Goal: Communication & Community: Answer question/provide support

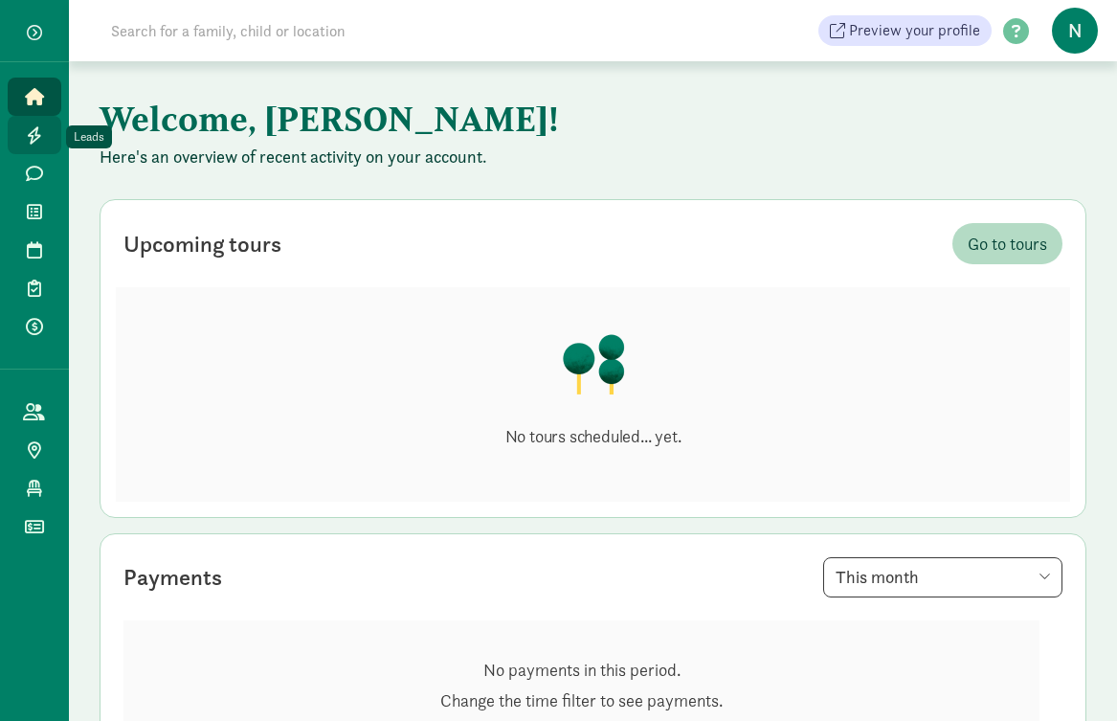
click at [51, 134] on link "Leads" at bounding box center [35, 135] width 54 height 38
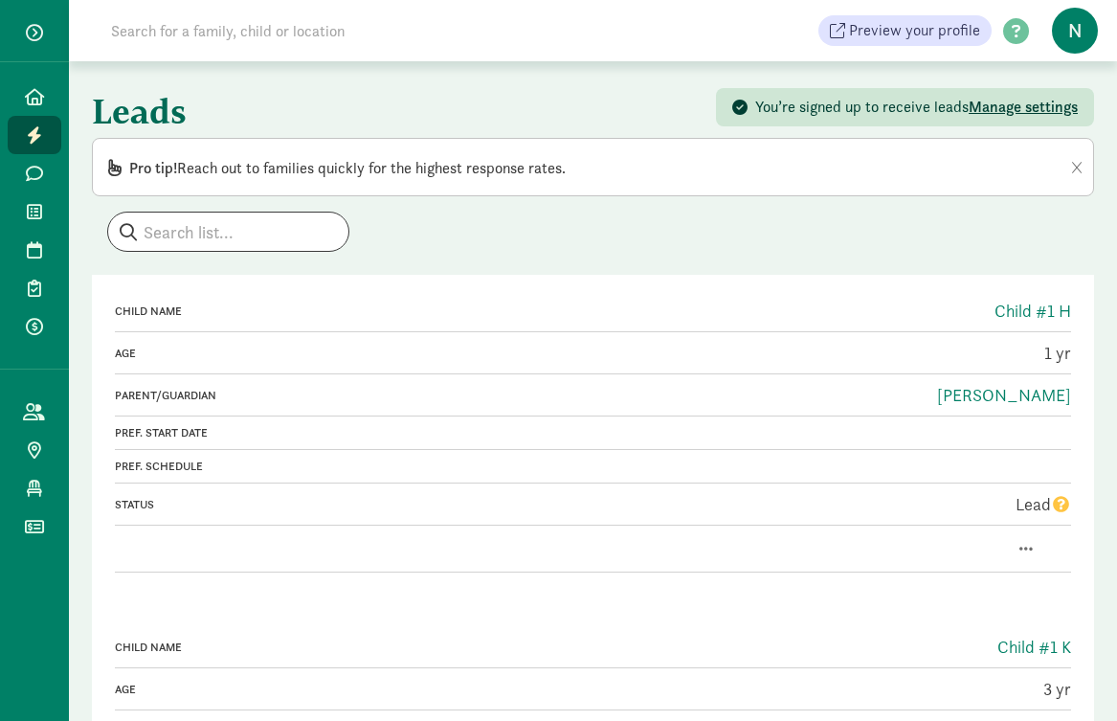
click at [401, 509] on div "Status" at bounding box center [352, 504] width 475 height 17
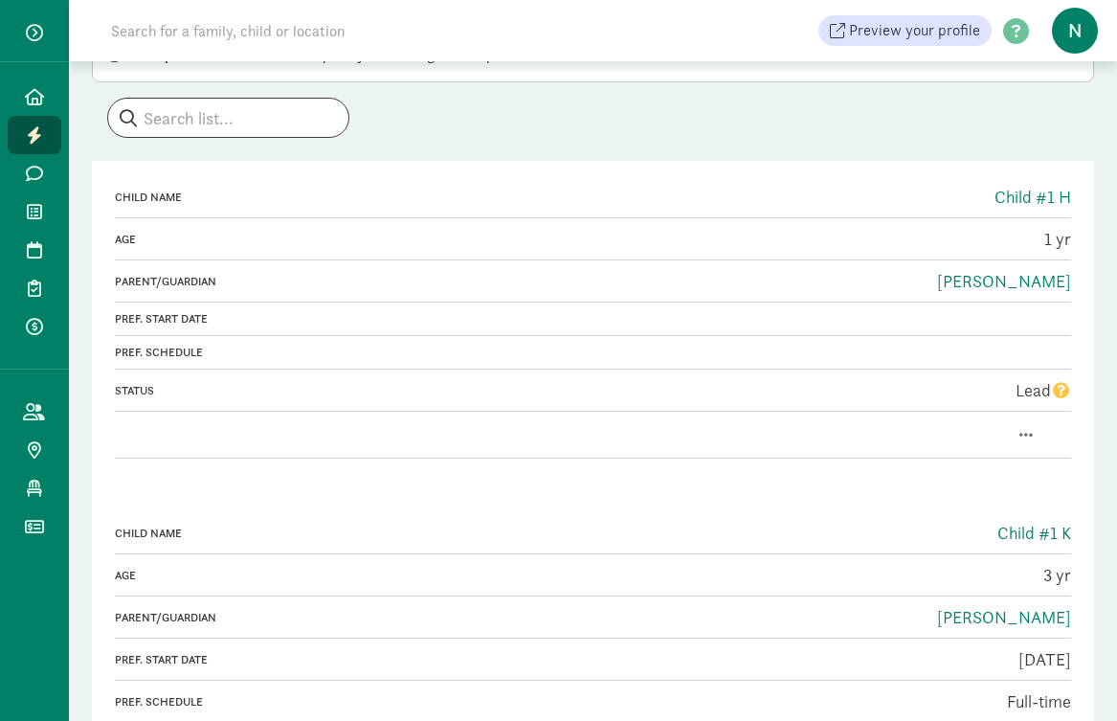
scroll to position [111, 0]
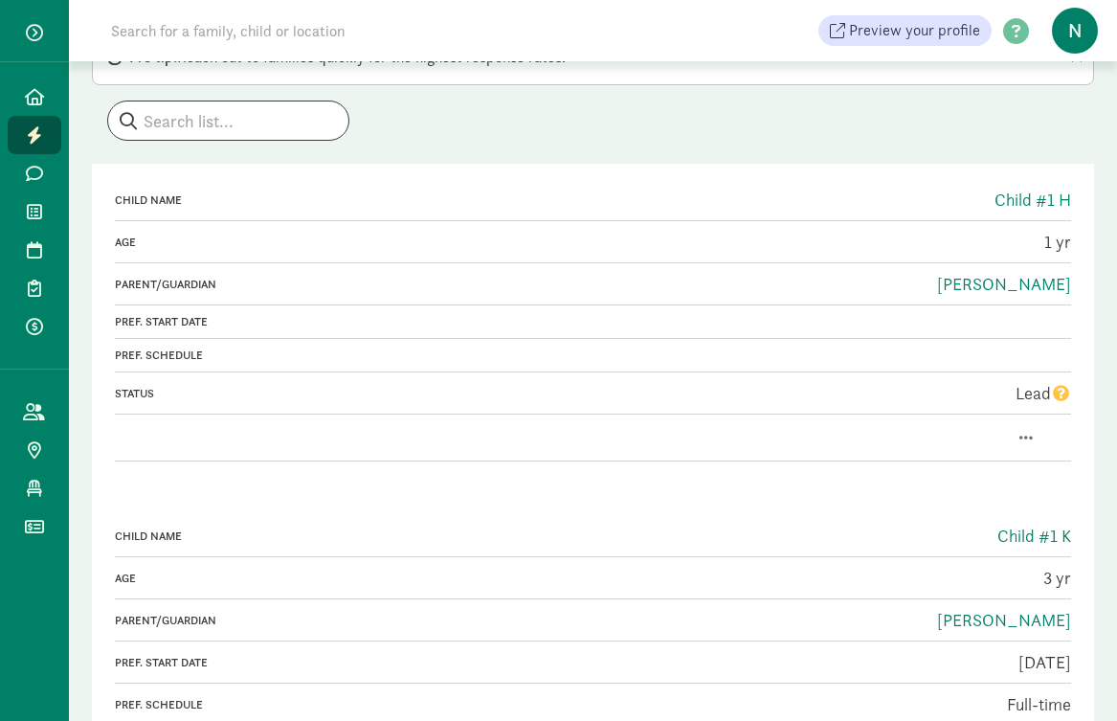
click at [1064, 388] on icon "question" at bounding box center [1061, 393] width 16 height 16
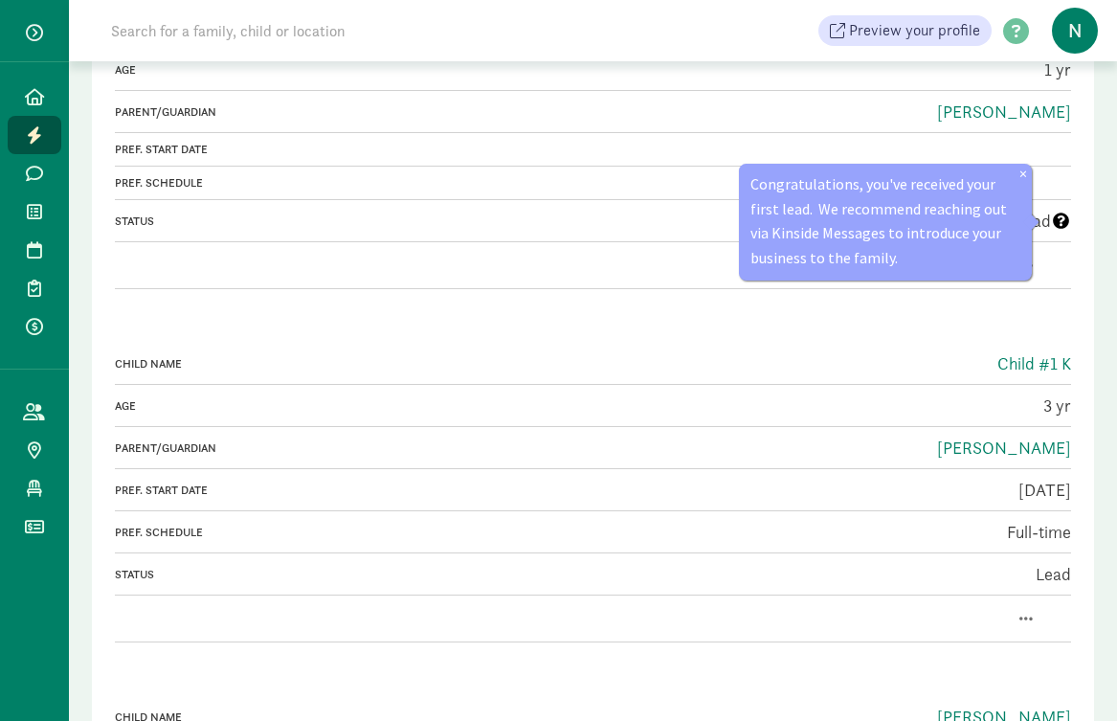
scroll to position [212, 0]
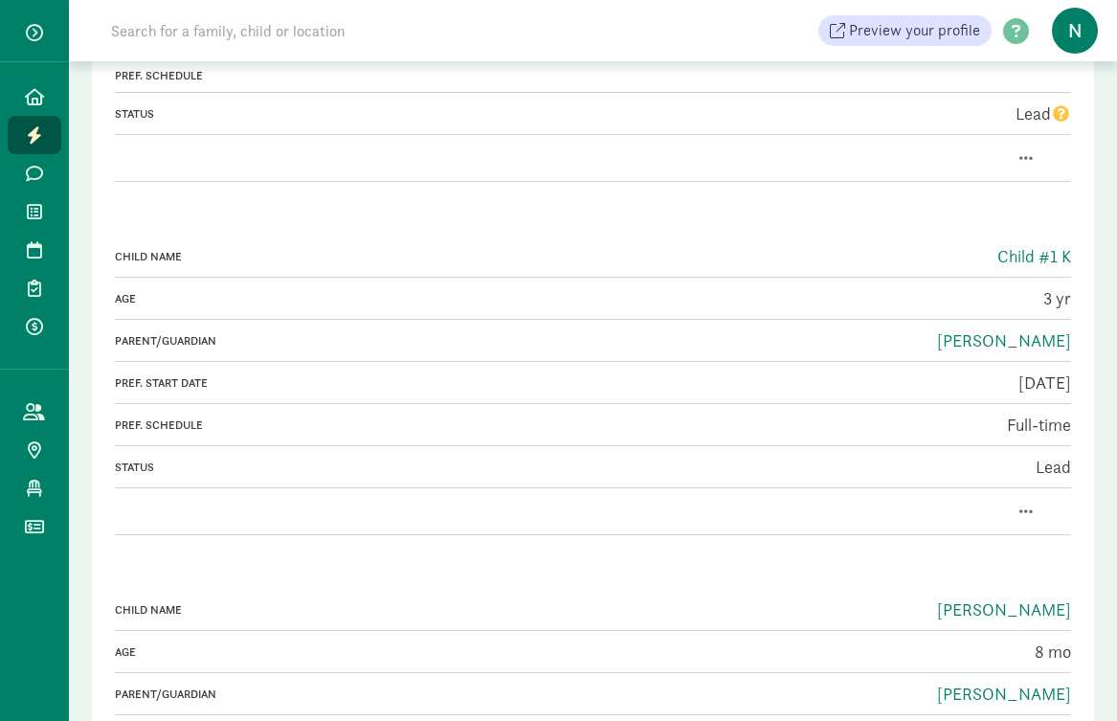
scroll to position [445, 0]
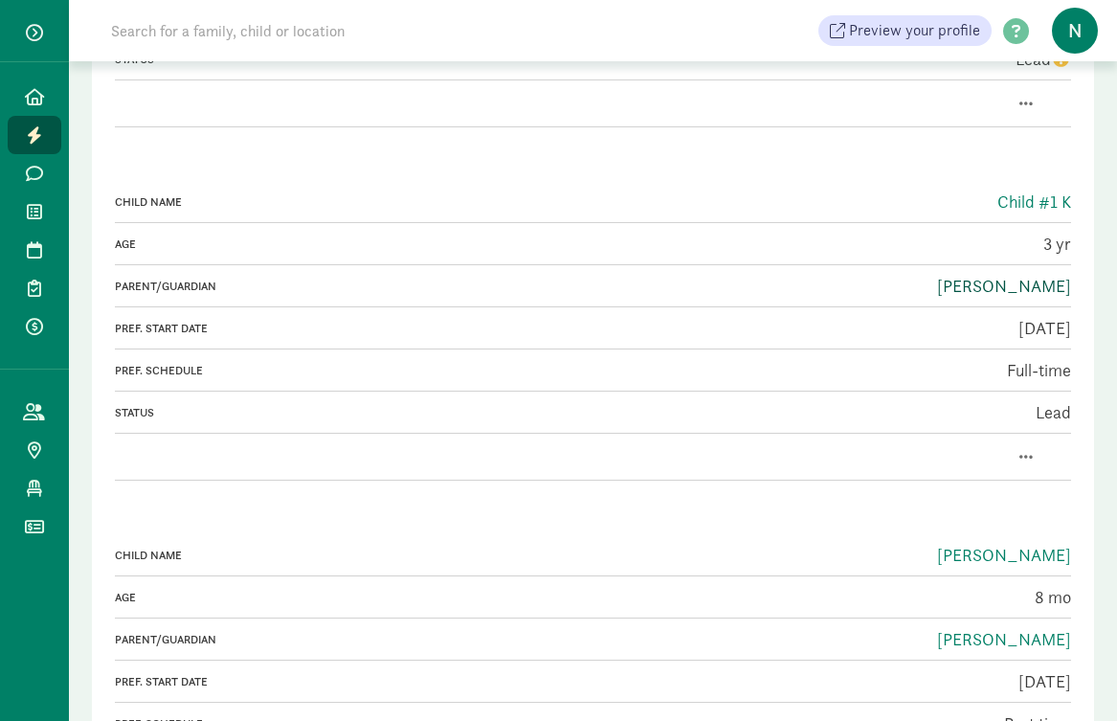
click at [1011, 293] on link "[PERSON_NAME]" at bounding box center [1004, 286] width 134 height 22
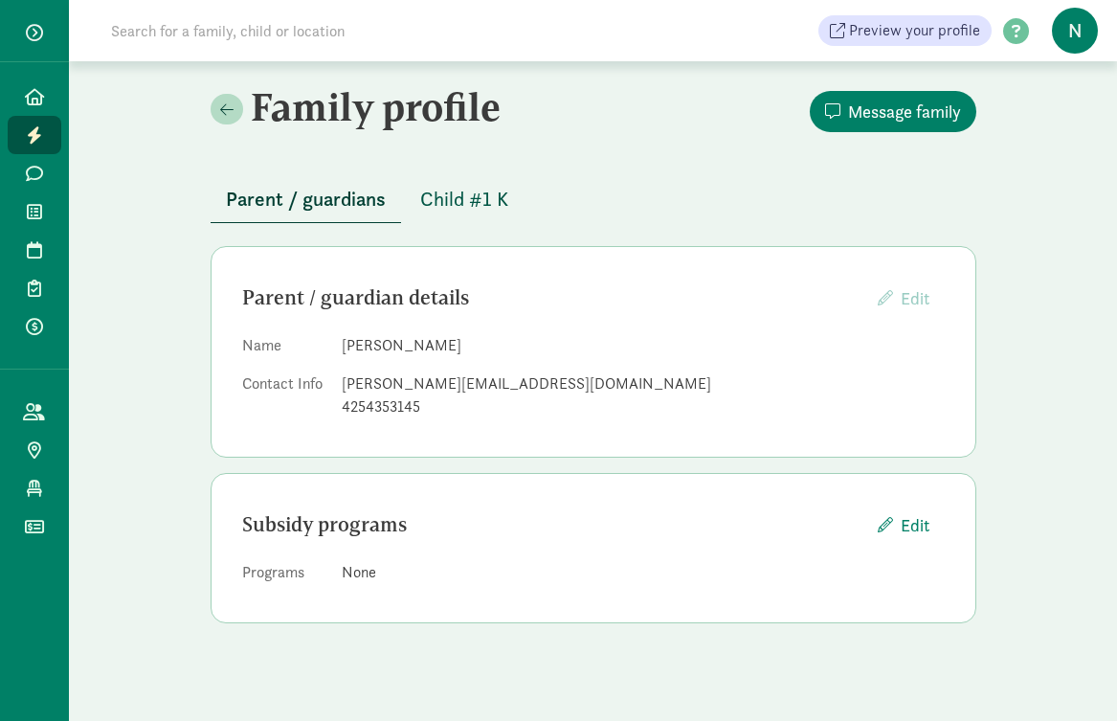
click at [482, 187] on span "Child #1 K" at bounding box center [464, 199] width 88 height 31
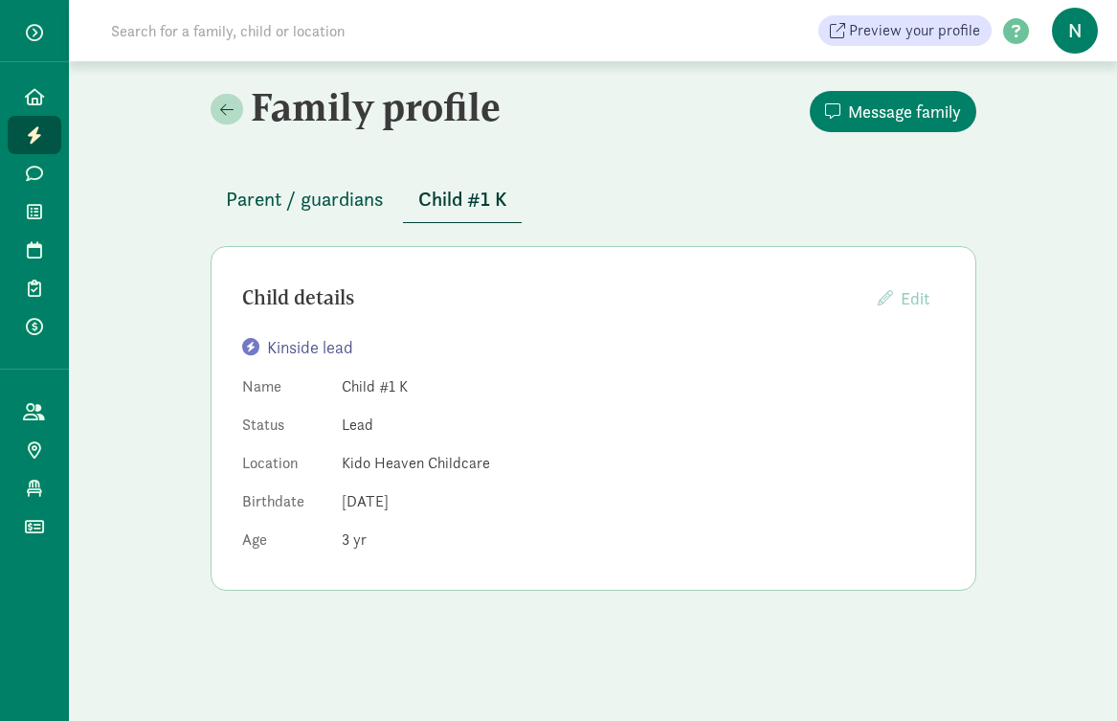
click at [243, 198] on span "Parent / guardians" at bounding box center [305, 199] width 158 height 31
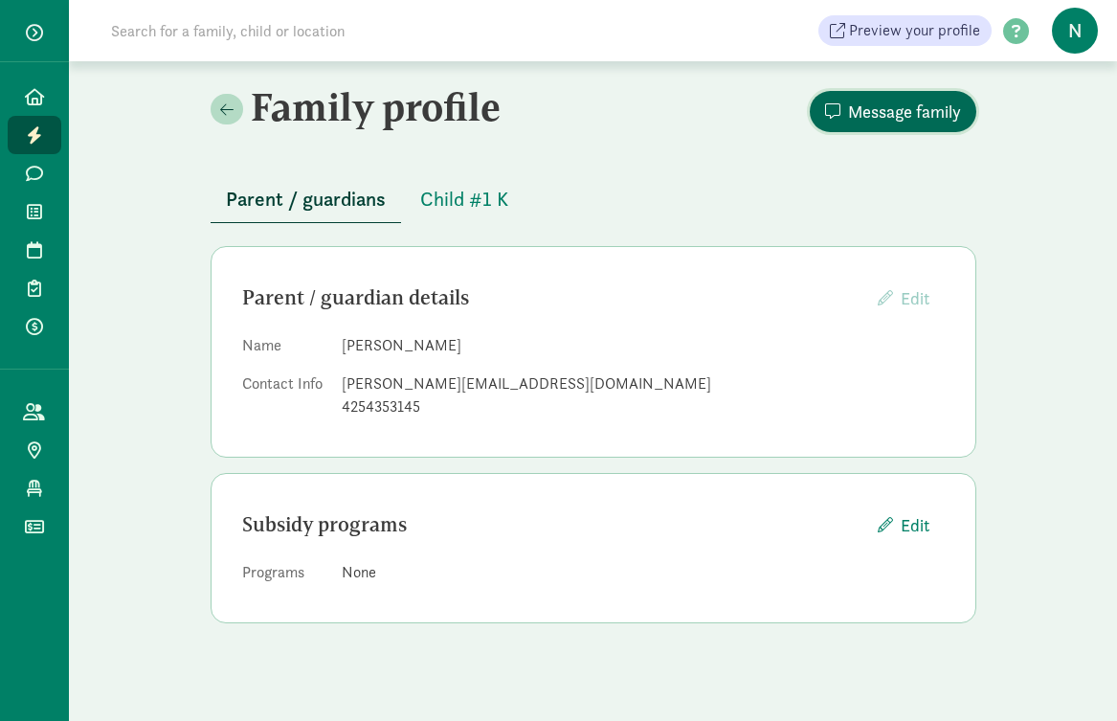
click at [868, 101] on span "Message family" at bounding box center [904, 112] width 113 height 26
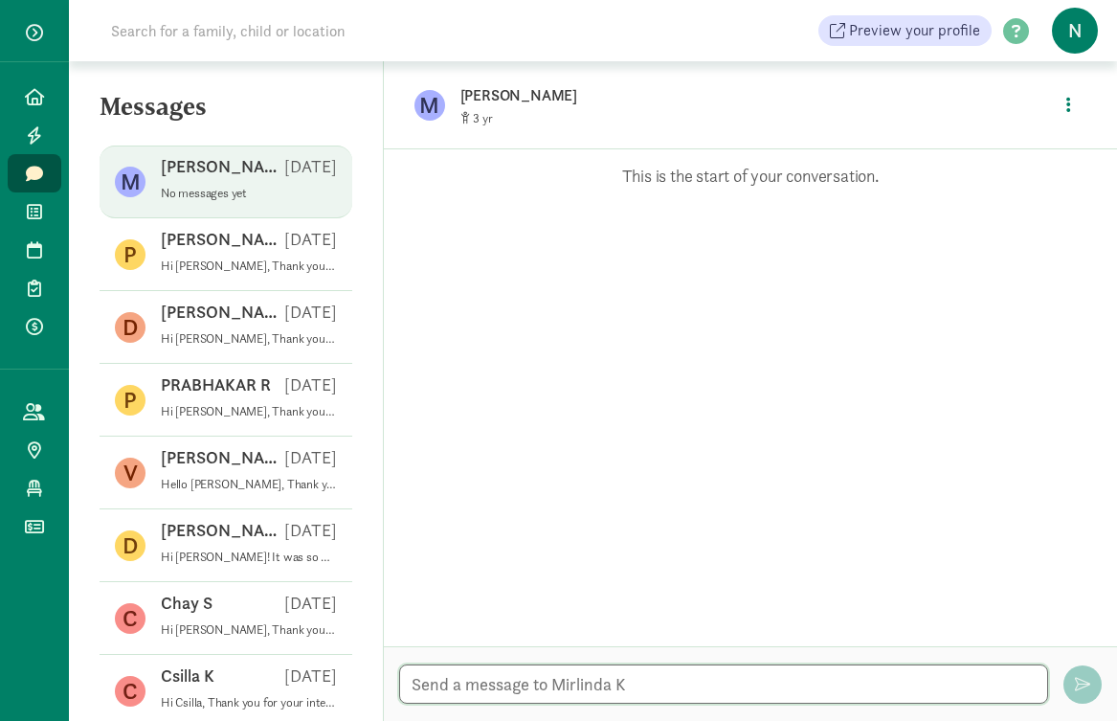
click at [446, 686] on textarea at bounding box center [724, 683] width 650 height 39
paste textarea "Hi Mirlinda, Thank you for your interest in Kido Heaven Child Care 🌸. We see th…"
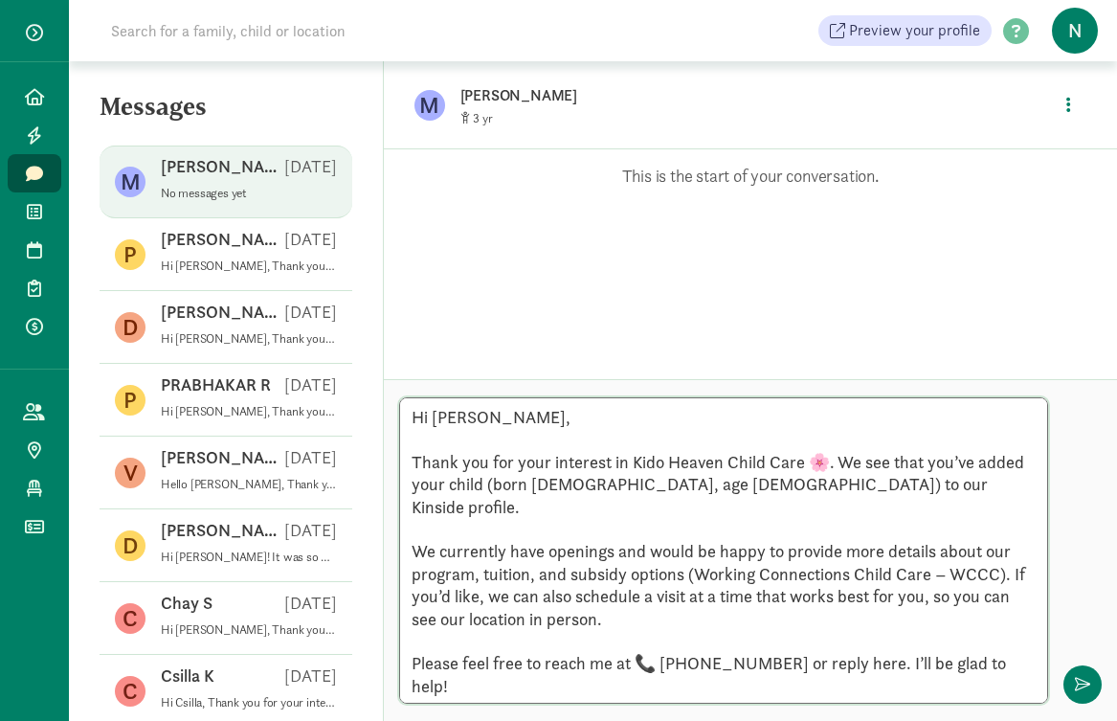
scroll to position [83, 0]
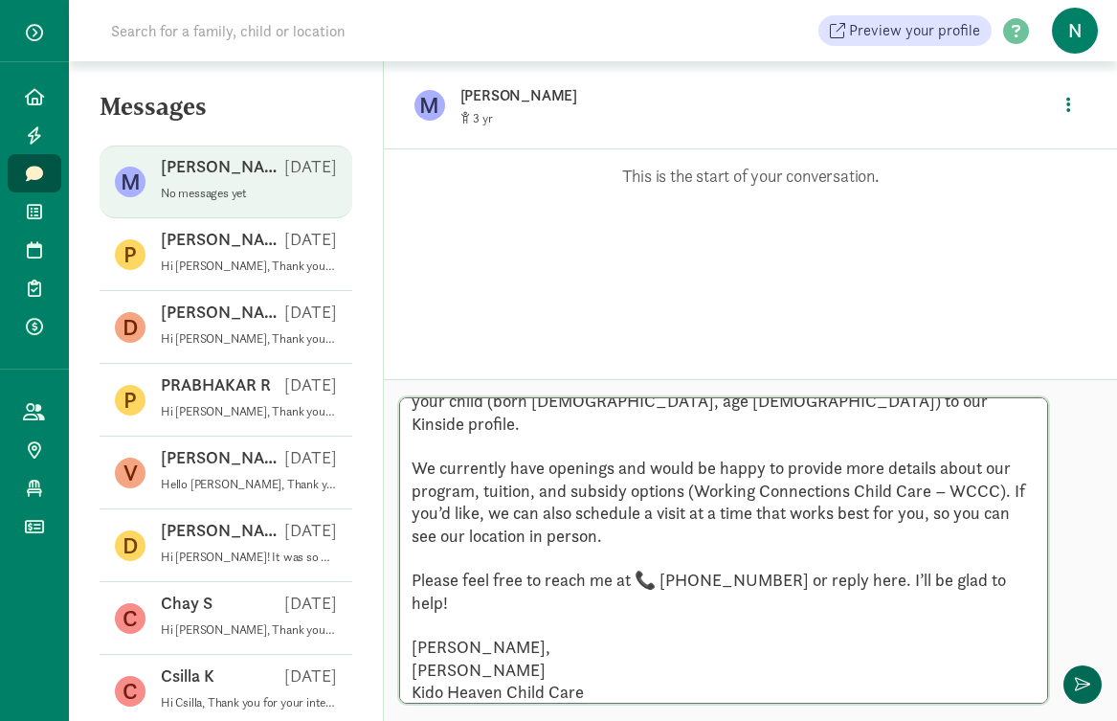
type textarea "Hi Mirlinda, Thank you for your interest in Kido Heaven Child Care 🌸. We see th…"
click at [1078, 682] on span "button" at bounding box center [1082, 684] width 15 height 15
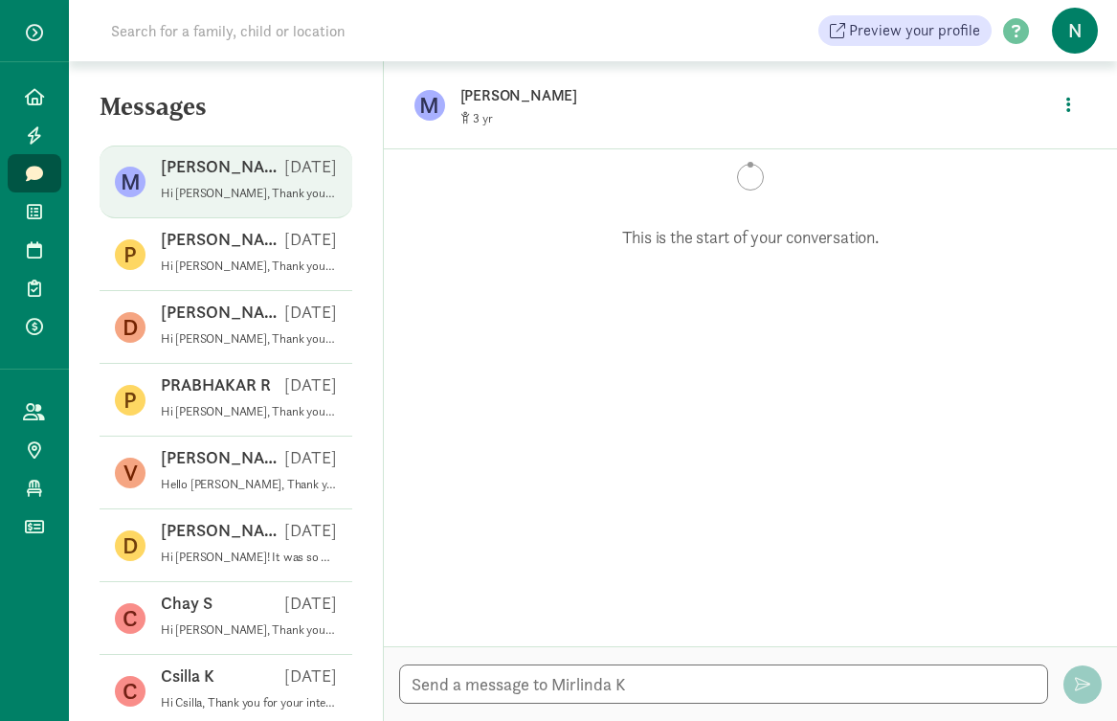
scroll to position [0, 0]
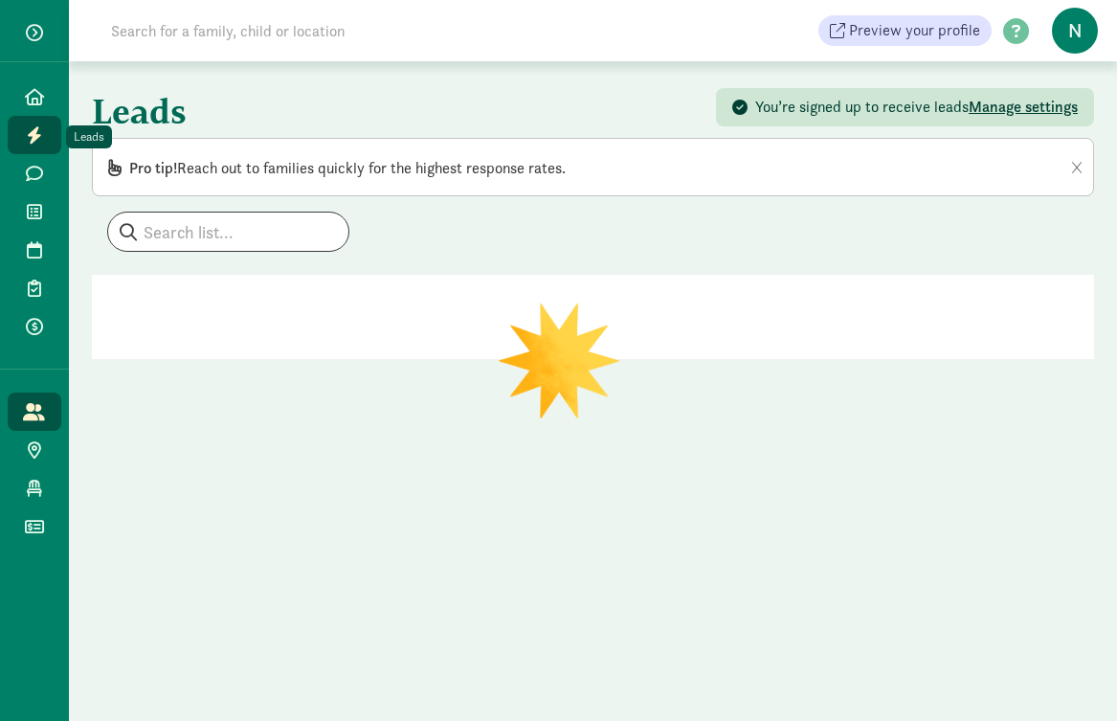
click at [35, 134] on icon at bounding box center [34, 134] width 15 height 17
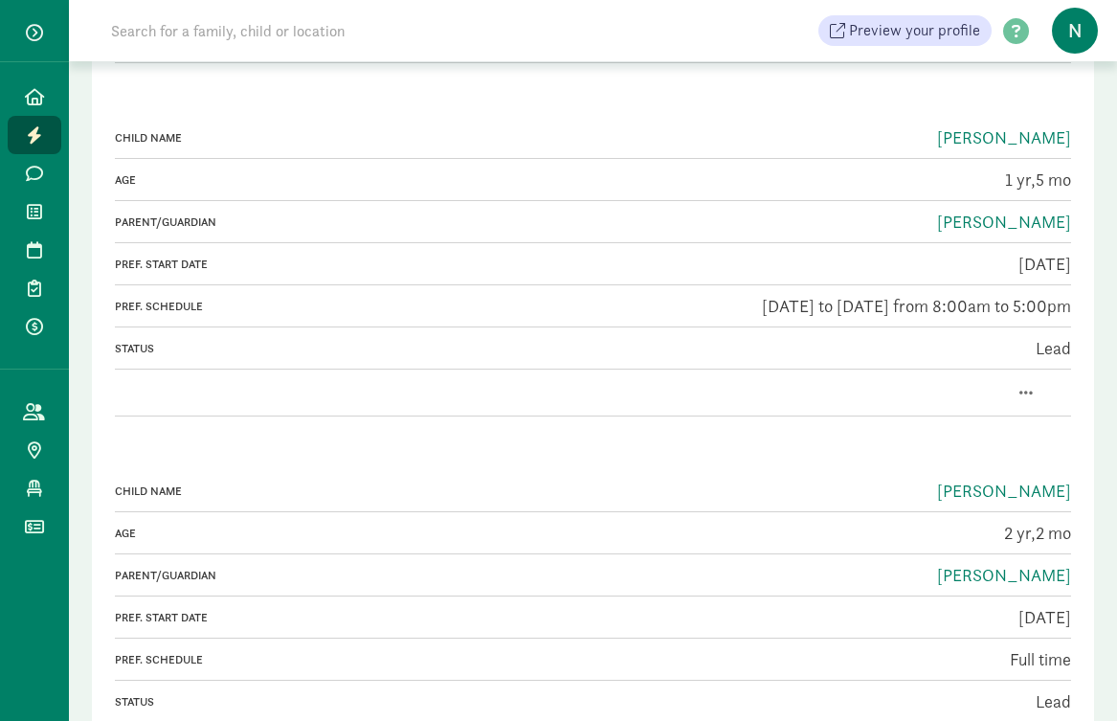
scroll to position [2485, 0]
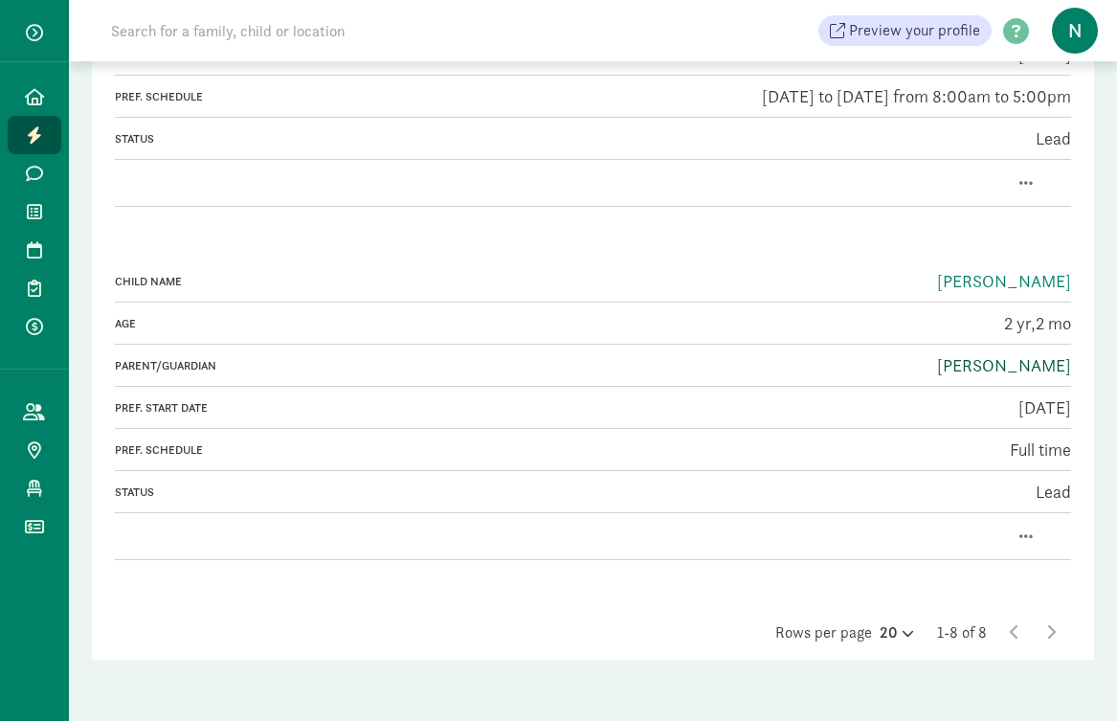
click at [1031, 369] on link "Prudhvi Vatala" at bounding box center [1004, 365] width 134 height 22
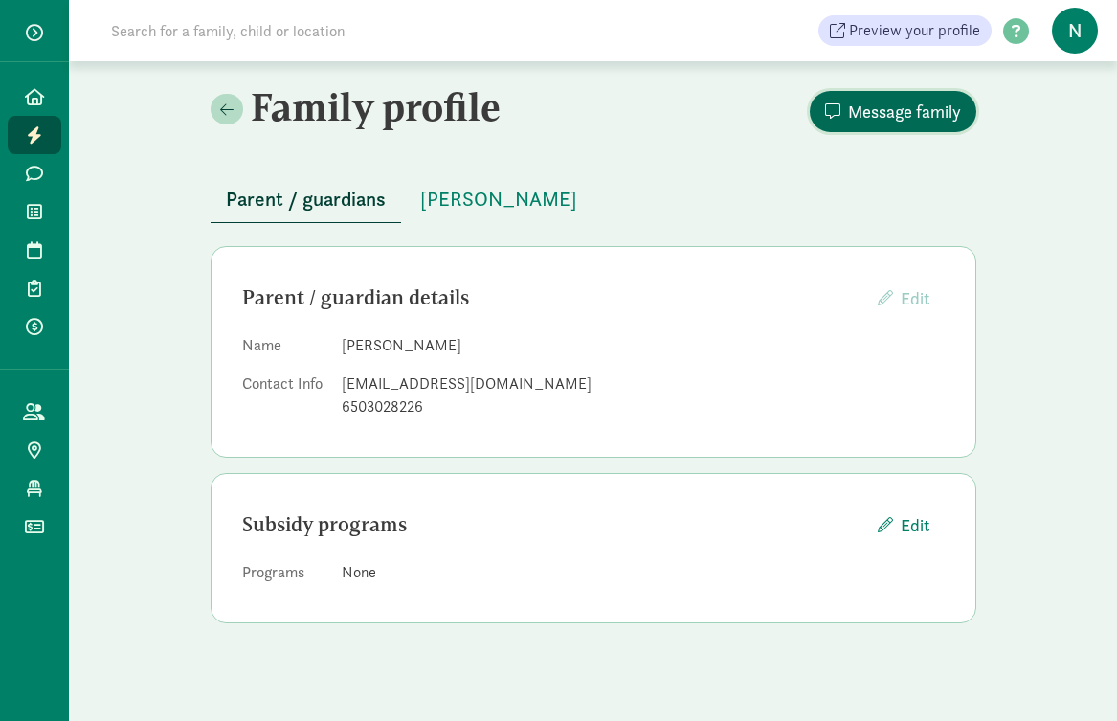
click at [845, 123] on span "Message family" at bounding box center [893, 112] width 136 height 26
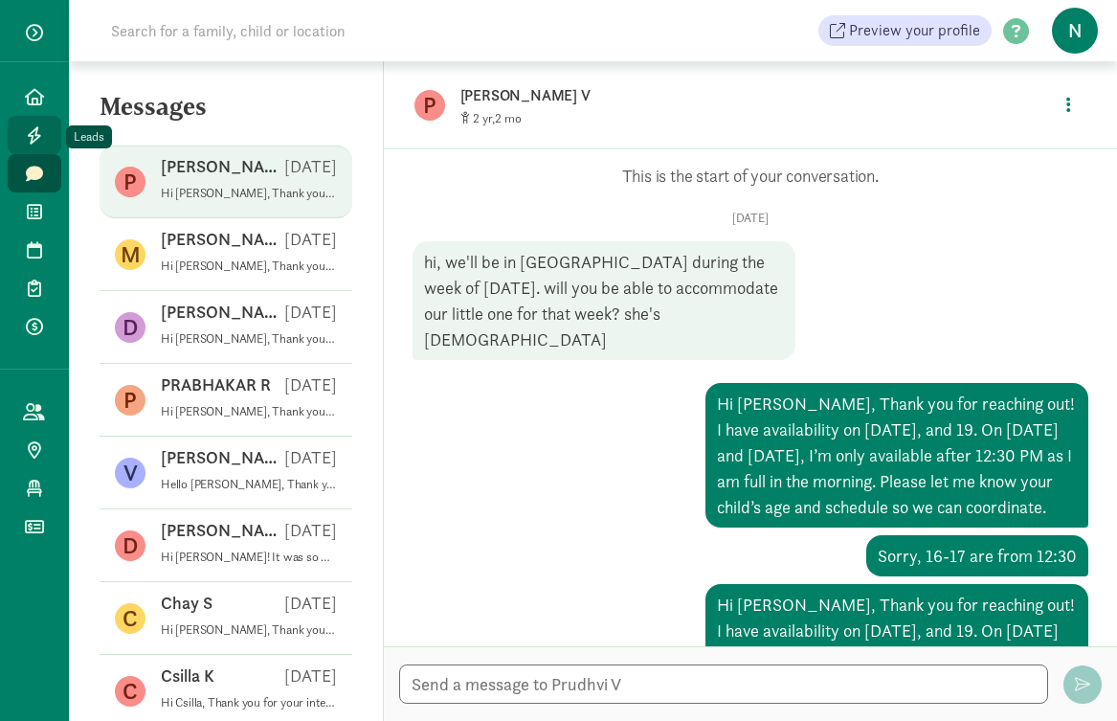
click at [31, 142] on icon at bounding box center [34, 134] width 15 height 17
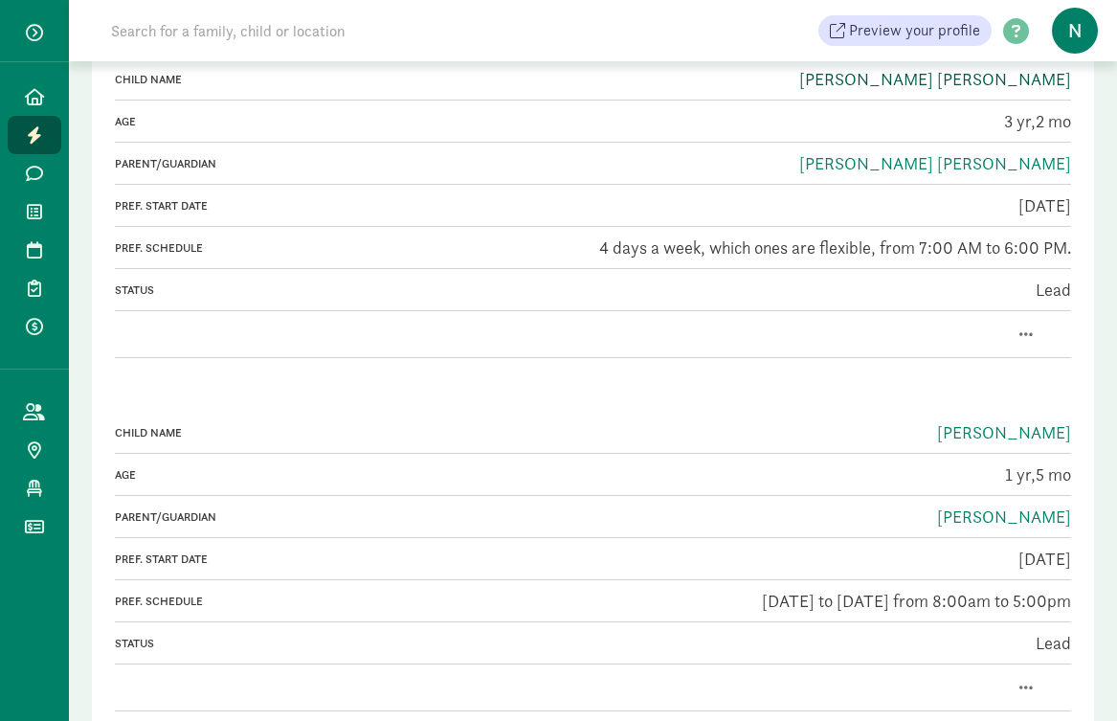
scroll to position [2064, 0]
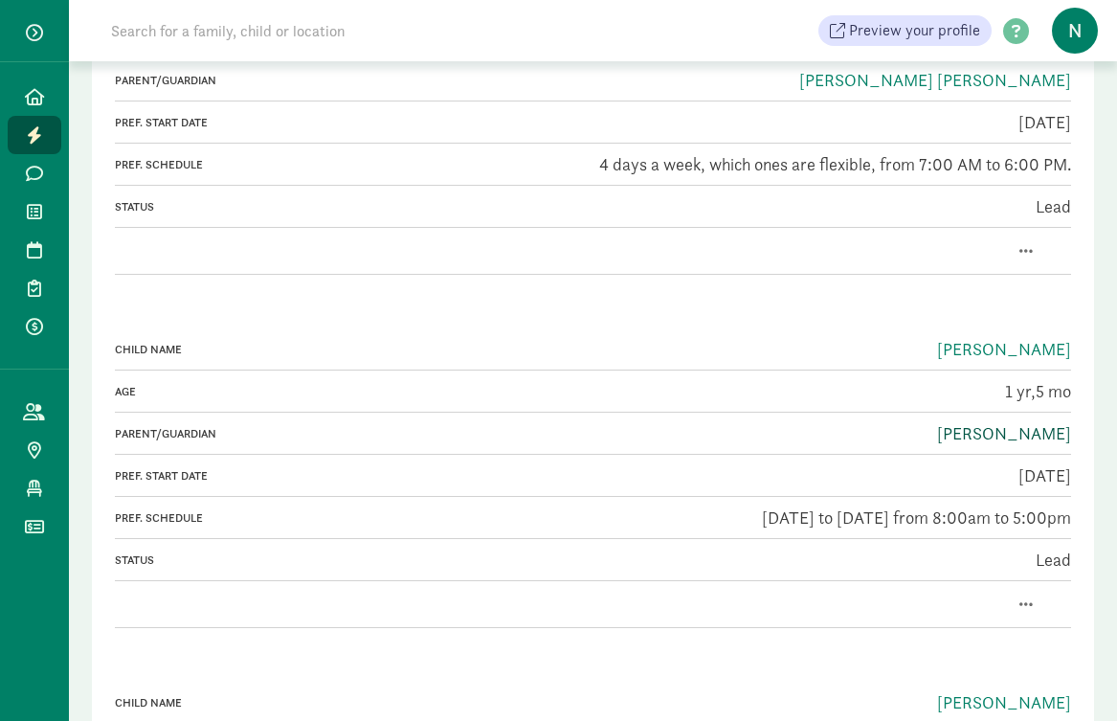
click at [995, 431] on link "[PERSON_NAME]" at bounding box center [1004, 433] width 134 height 22
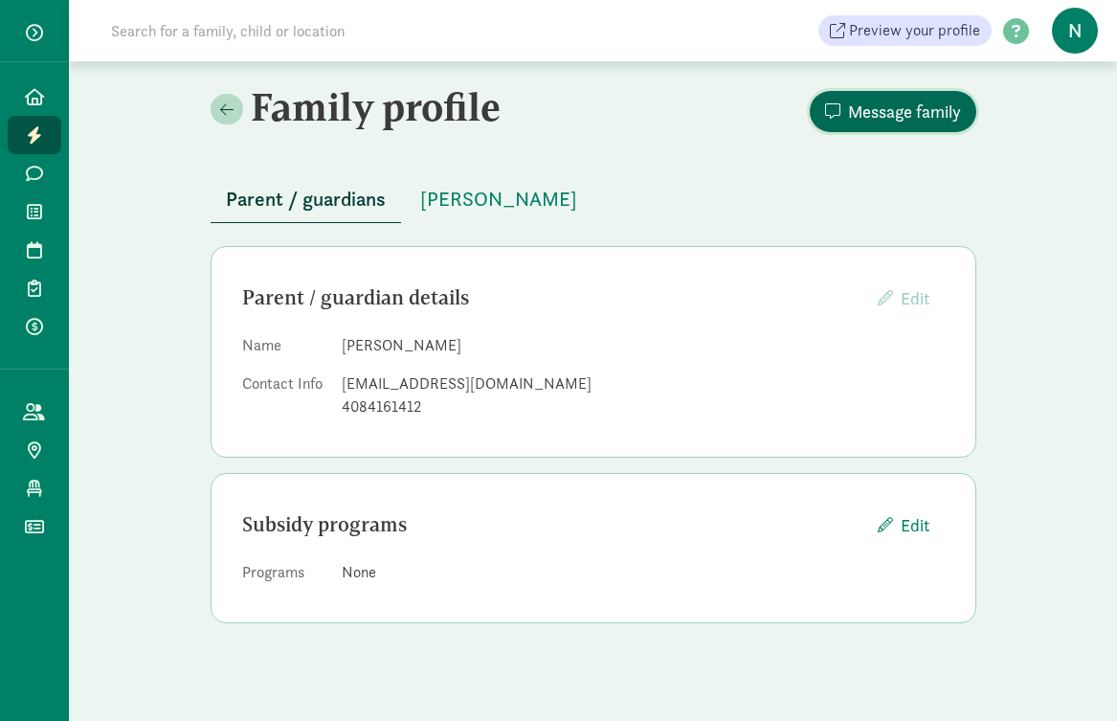
click at [954, 101] on span "Message family" at bounding box center [904, 112] width 113 height 26
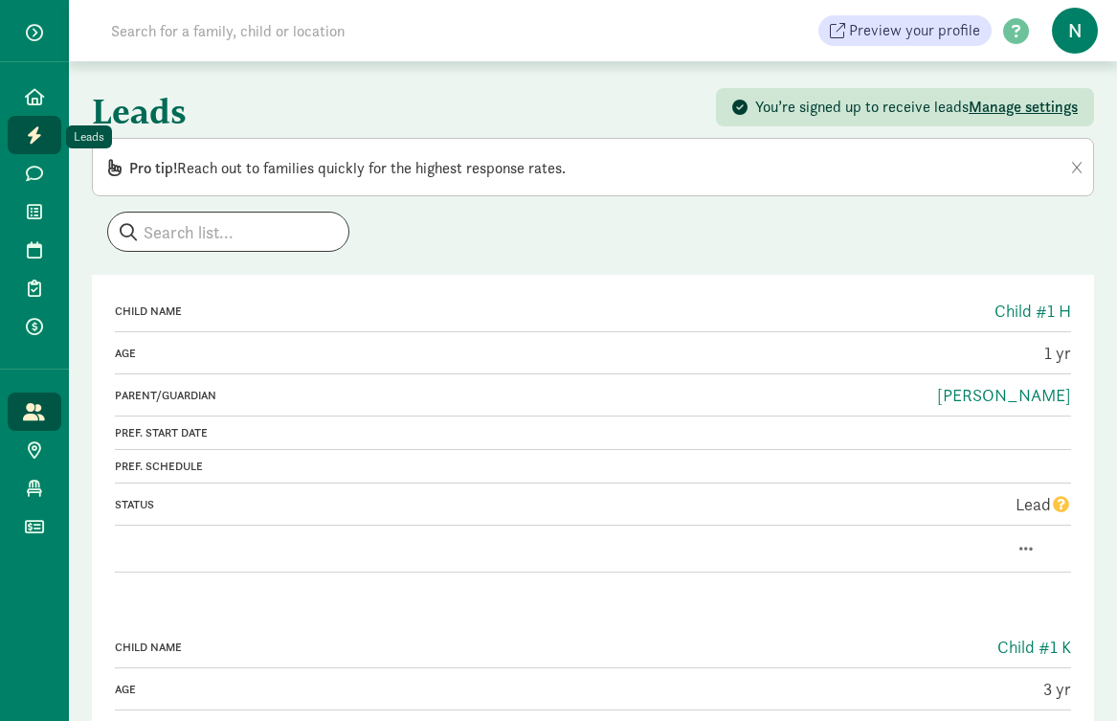
click at [34, 137] on icon at bounding box center [34, 134] width 15 height 17
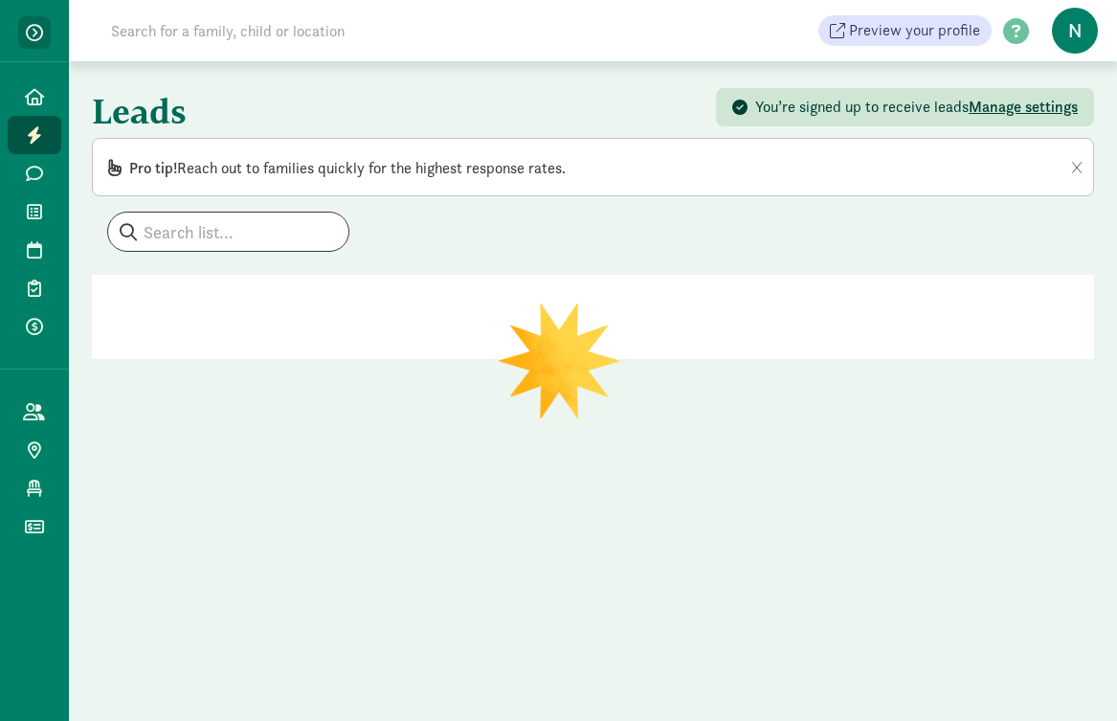
click at [35, 35] on span "button" at bounding box center [34, 32] width 17 height 17
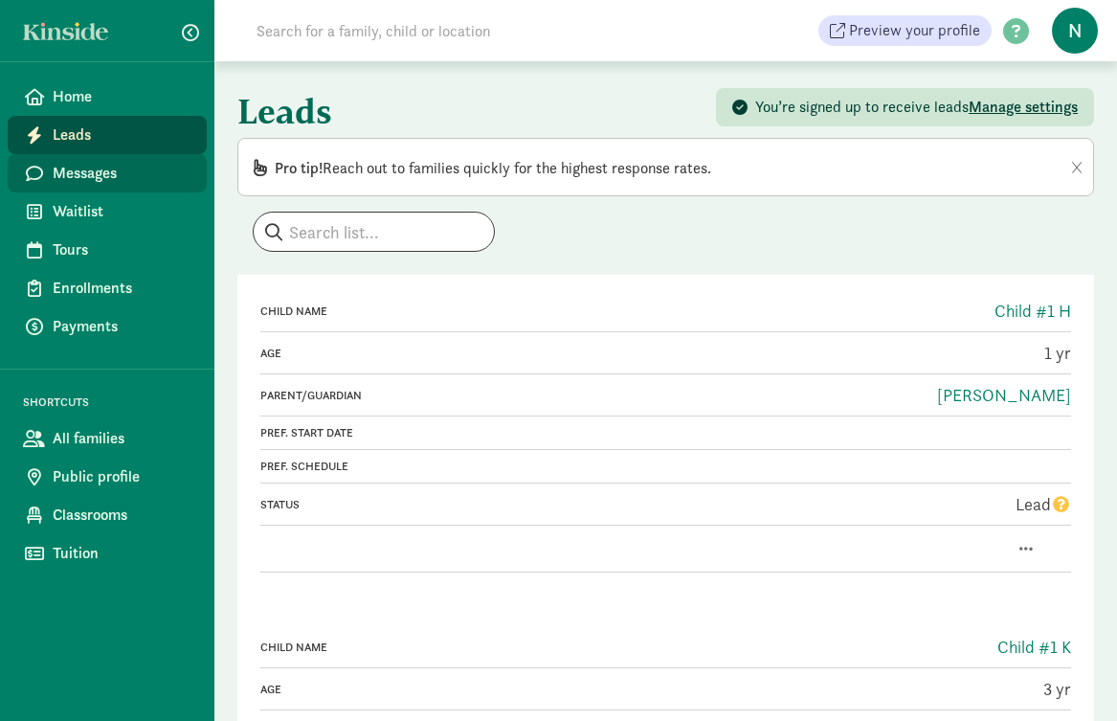
click at [115, 176] on span "Messages" at bounding box center [122, 173] width 139 height 23
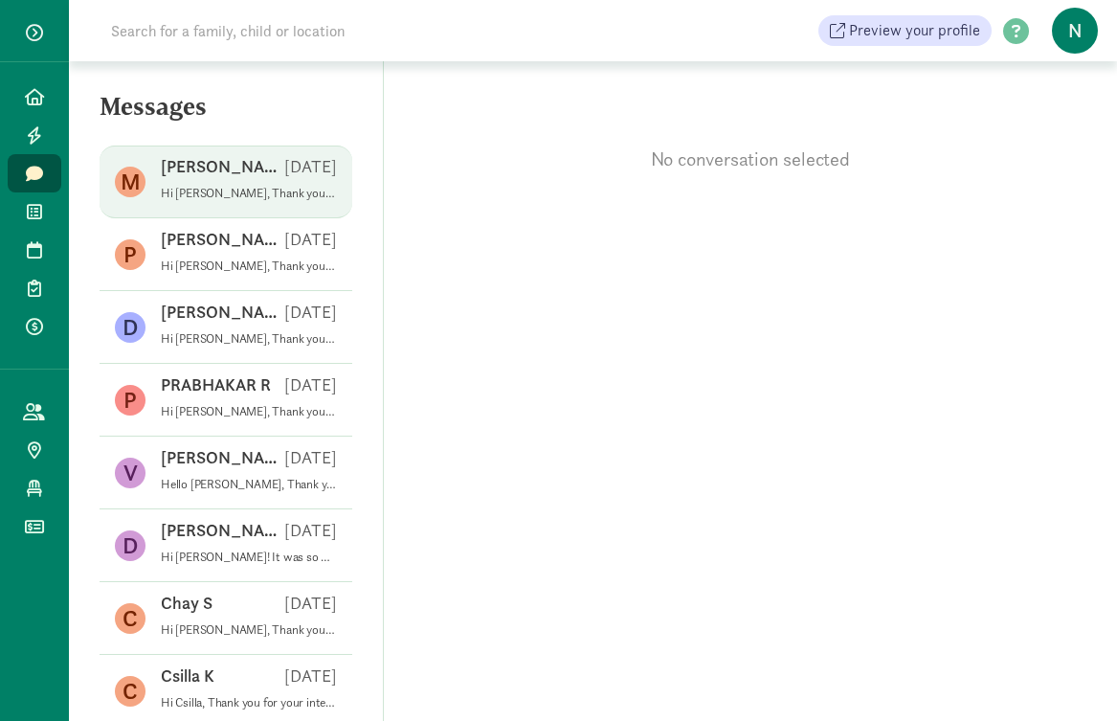
click at [215, 183] on div "[PERSON_NAME] [DATE]" at bounding box center [249, 170] width 176 height 31
